Goal: Transaction & Acquisition: Subscribe to service/newsletter

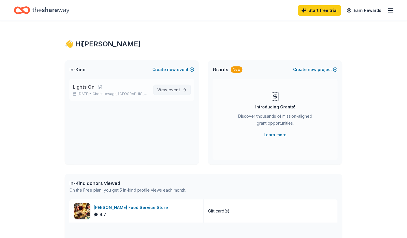
click at [169, 86] on span "View event" at bounding box center [168, 89] width 23 height 7
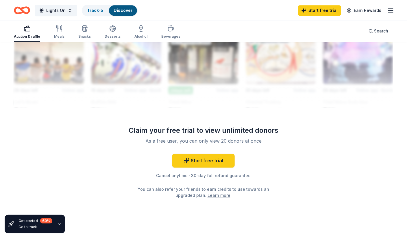
scroll to position [541, 0]
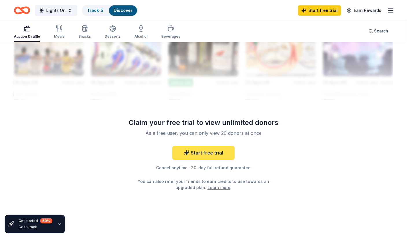
click at [226, 151] on link "Start free trial" at bounding box center [203, 153] width 62 height 14
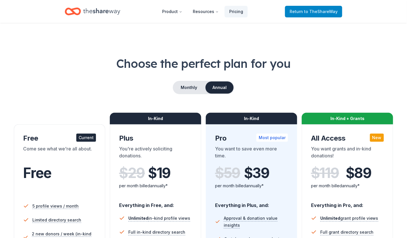
click at [312, 14] on span "to TheShareWay" at bounding box center [321, 11] width 34 height 5
